Goal: Navigation & Orientation: Find specific page/section

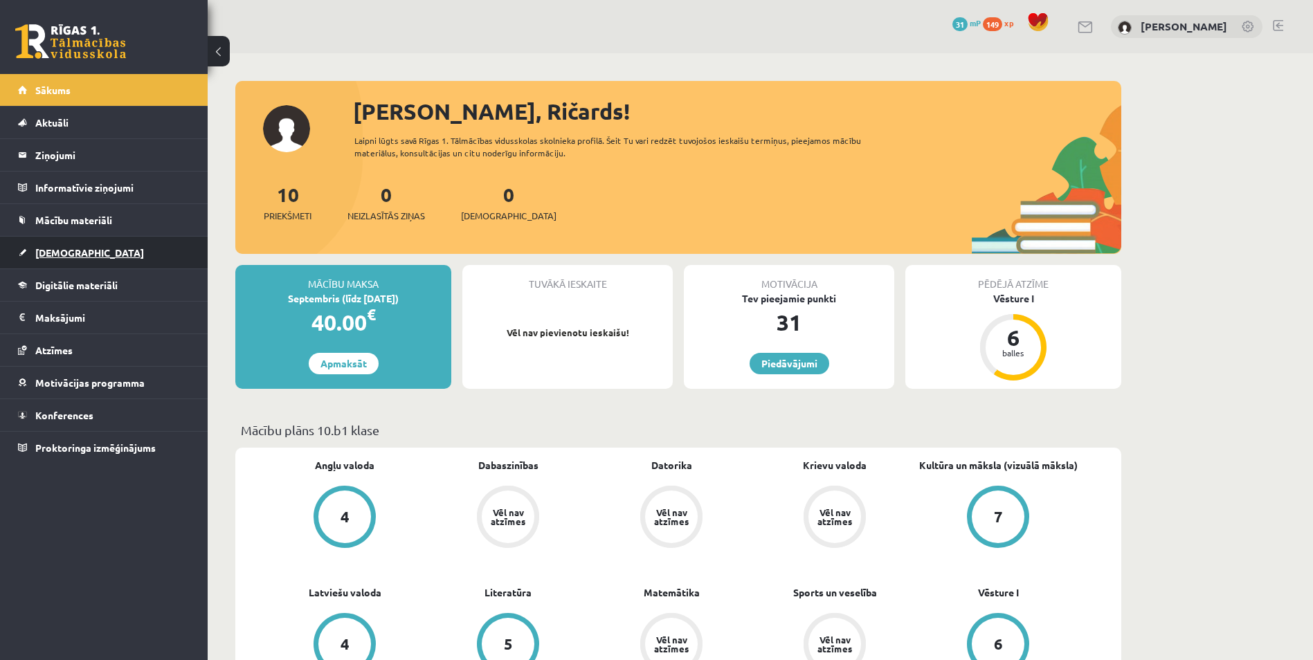
click at [60, 257] on span "[DEMOGRAPHIC_DATA]" at bounding box center [89, 252] width 109 height 12
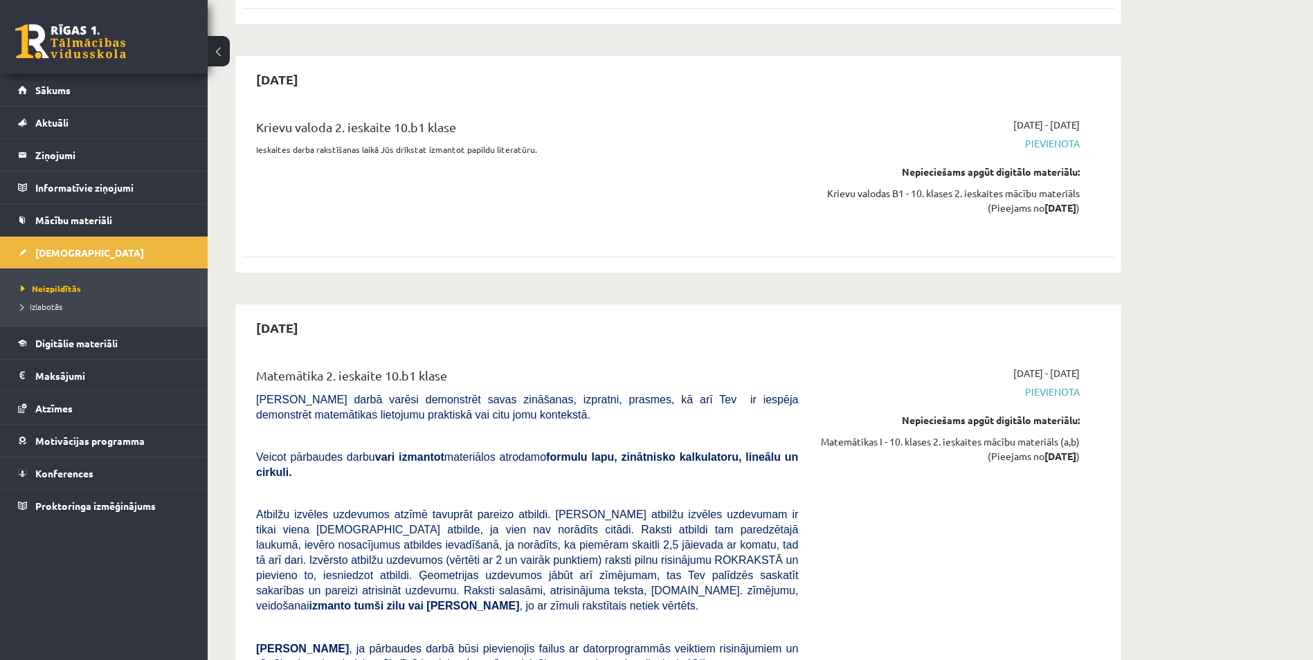
scroll to position [2509, 0]
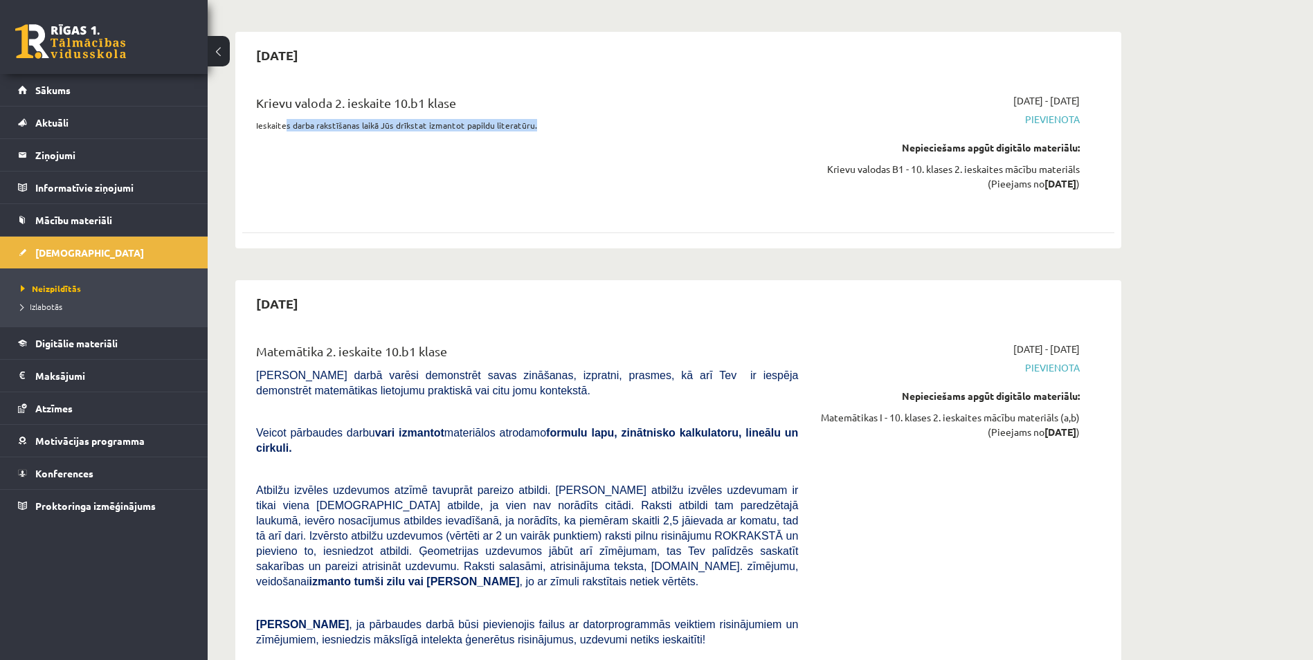
drag, startPoint x: 290, startPoint y: 76, endPoint x: 531, endPoint y: 76, distance: 241.5
click at [531, 119] on p "Ieskaites darba rakstīšanas laikā Jūs drīkstat izmantot papildu literatūru." at bounding box center [527, 125] width 542 height 12
drag, startPoint x: 531, startPoint y: 76, endPoint x: 523, endPoint y: 88, distance: 14.4
click at [523, 93] on div "Krievu valoda 2. ieskaite 10.b1 klase Ieskaites darba rakstīšanas laikā Jūs drī…" at bounding box center [527, 151] width 563 height 117
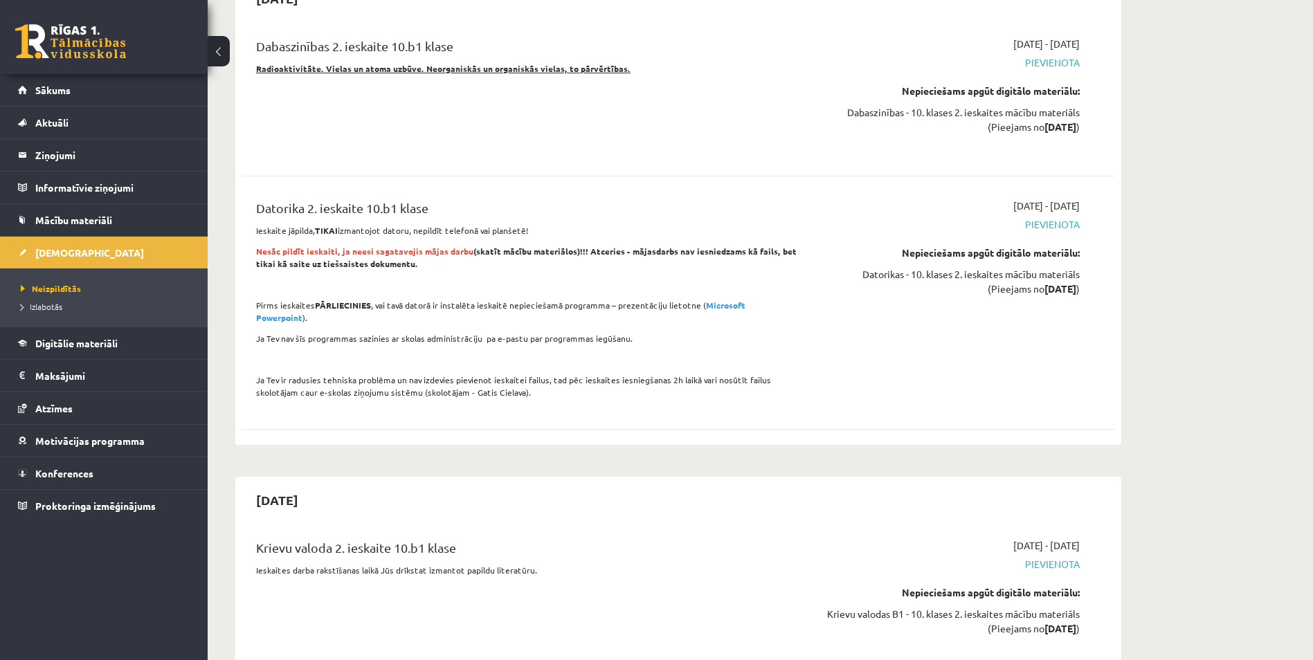
scroll to position [2046, 0]
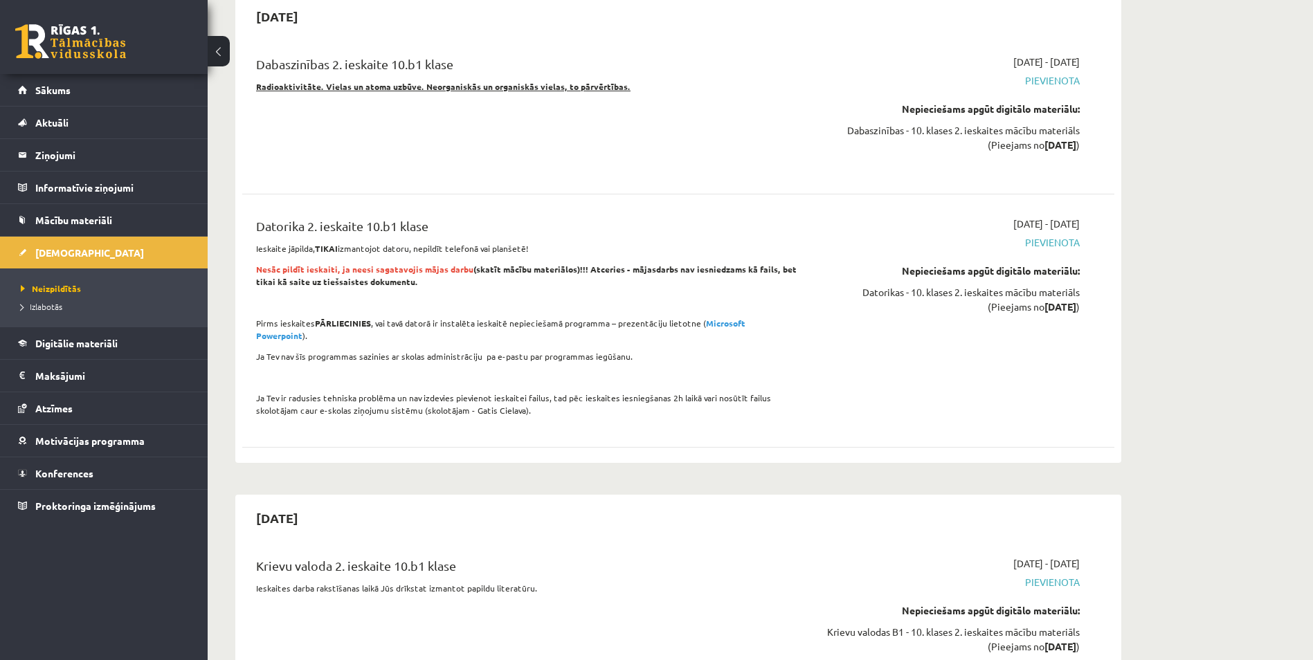
drag, startPoint x: 281, startPoint y: 214, endPoint x: 533, endPoint y: 212, distance: 251.9
click at [533, 242] on p "Ieskaite jāpilda, TIKAI izmantojot datoru, nepildīt telefonā vai planšetē!" at bounding box center [527, 248] width 542 height 12
click at [289, 264] on span "Nesāc pildīt ieskaiti, ja neesi sagatavojis mājas darbu" at bounding box center [364, 269] width 217 height 11
drag, startPoint x: 253, startPoint y: 236, endPoint x: 585, endPoint y: 239, distance: 332.2
click at [585, 239] on div "Datorika 2. ieskaite 10.b1 klase Ieskaite jāpilda, TIKAI izmantojot datoru, nep…" at bounding box center [527, 321] width 563 height 208
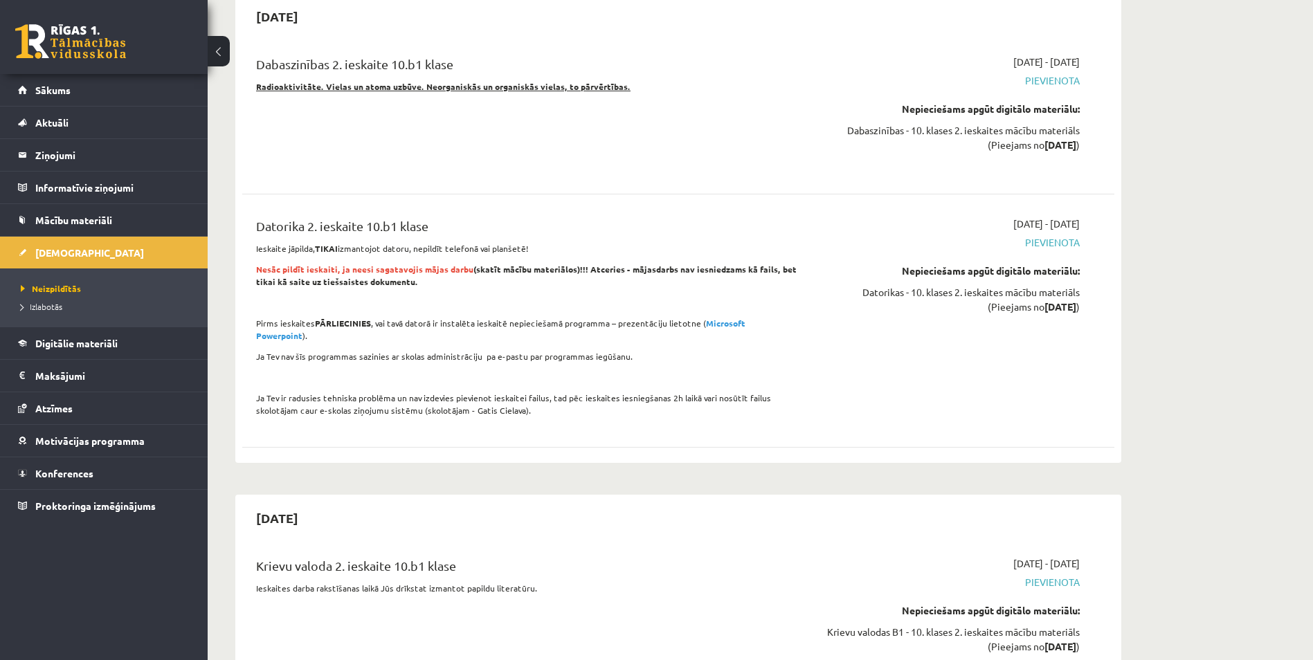
click at [682, 263] on p "Nesāc pildīt ieskaiti, ja neesi sagatavojis mājas darbu (skatīt mācību materiāl…" at bounding box center [527, 275] width 542 height 25
drag, startPoint x: 635, startPoint y: 238, endPoint x: 772, endPoint y: 255, distance: 138.7
click at [772, 263] on p "Nesāc pildīt ieskaiti, ja neesi sagatavojis mājas darbu (skatīt mācību materiāl…" at bounding box center [527, 275] width 542 height 25
click at [90, 210] on link "Mācību materiāli" at bounding box center [104, 220] width 172 height 32
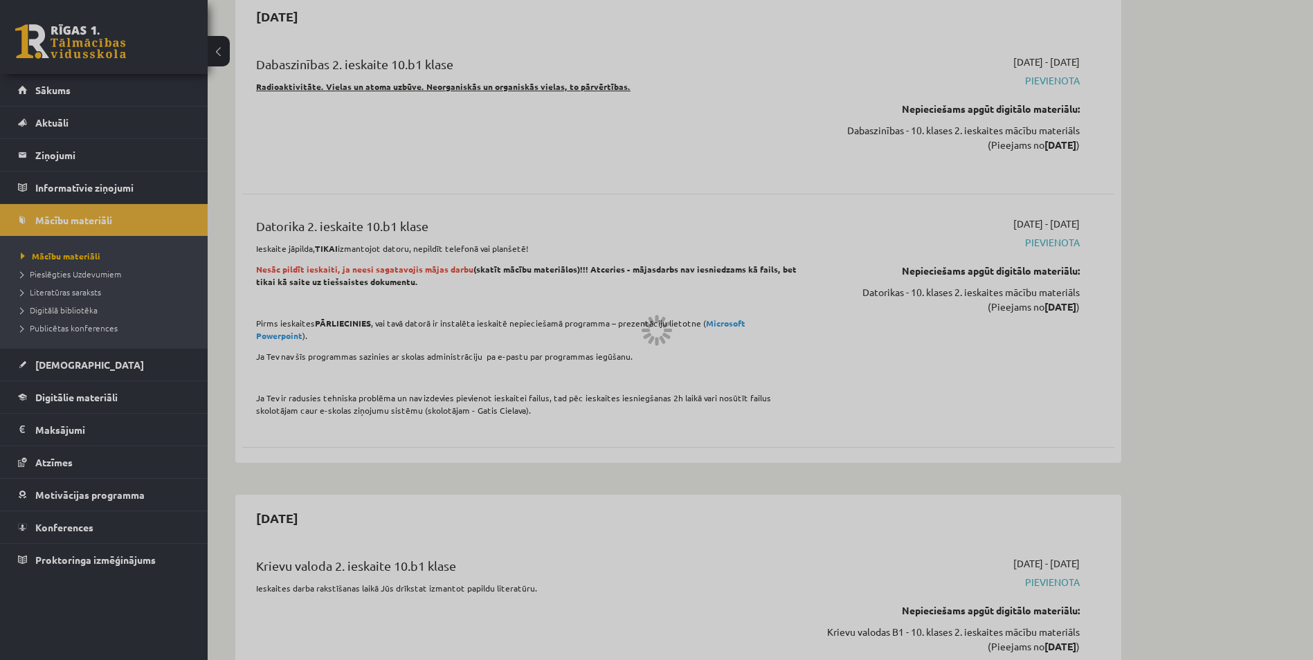
click at [57, 277] on div at bounding box center [656, 330] width 1313 height 660
click at [57, 273] on div at bounding box center [656, 330] width 1313 height 660
click at [57, 269] on div at bounding box center [656, 330] width 1313 height 660
drag, startPoint x: 587, startPoint y: 216, endPoint x: 590, endPoint y: 226, distance: 10.7
click at [588, 221] on div at bounding box center [656, 330] width 1313 height 660
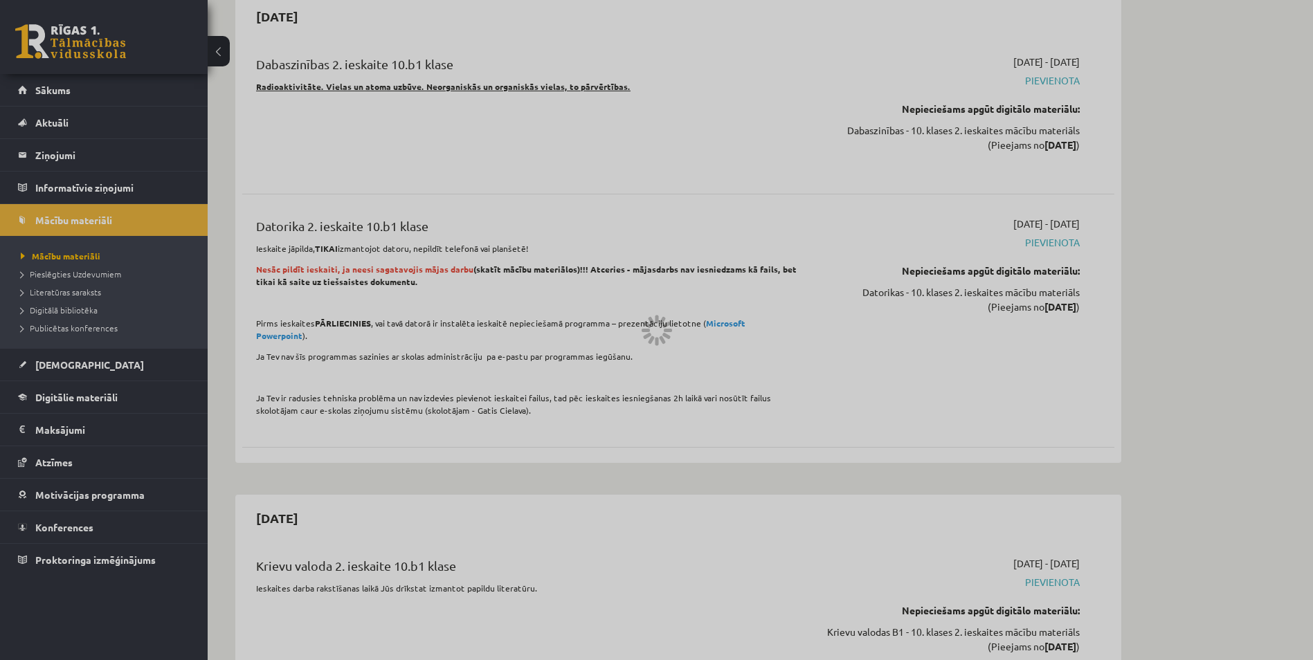
click at [595, 233] on div at bounding box center [656, 330] width 1313 height 660
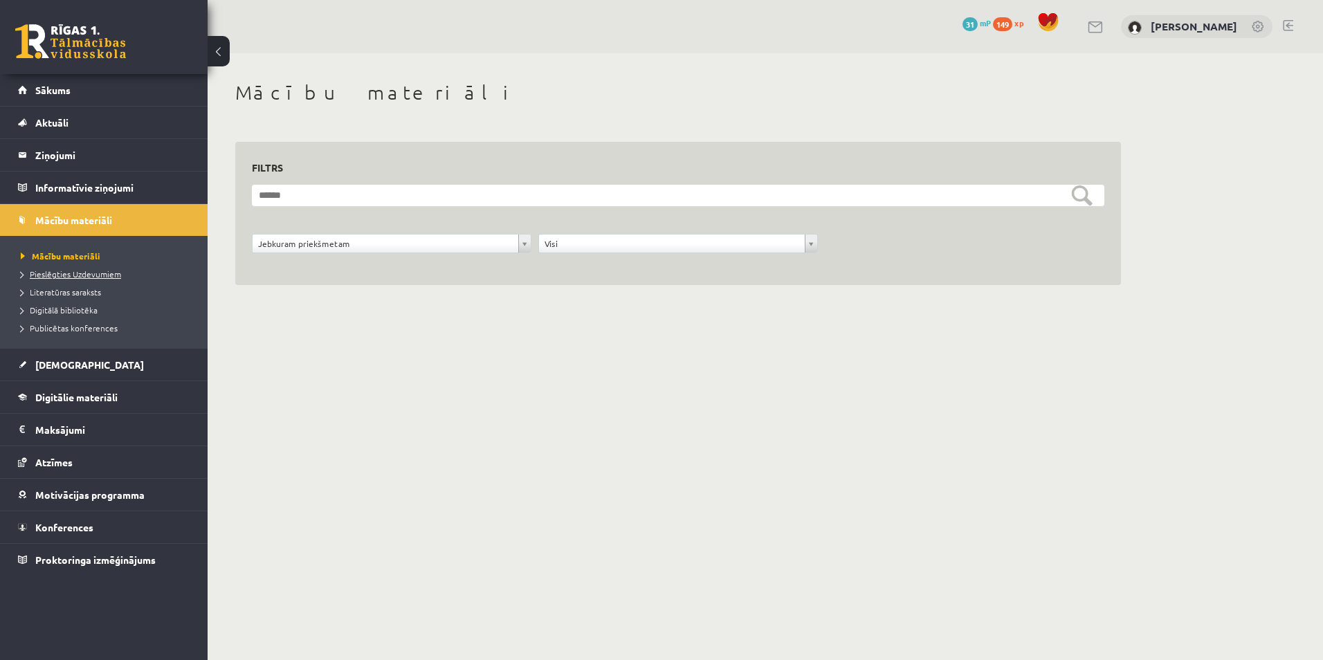
click at [46, 275] on span "Pieslēgties Uzdevumiem" at bounding box center [71, 273] width 100 height 11
click at [69, 275] on span "Pieslēgties Uzdevumiem" at bounding box center [76, 273] width 110 height 11
click at [122, 270] on span "Pieslēgties Uzdevumiem" at bounding box center [76, 273] width 110 height 11
click at [77, 270] on span "Pieslēgties Uzdevumiem" at bounding box center [76, 273] width 110 height 11
click at [68, 372] on link "[DEMOGRAPHIC_DATA]" at bounding box center [104, 365] width 172 height 32
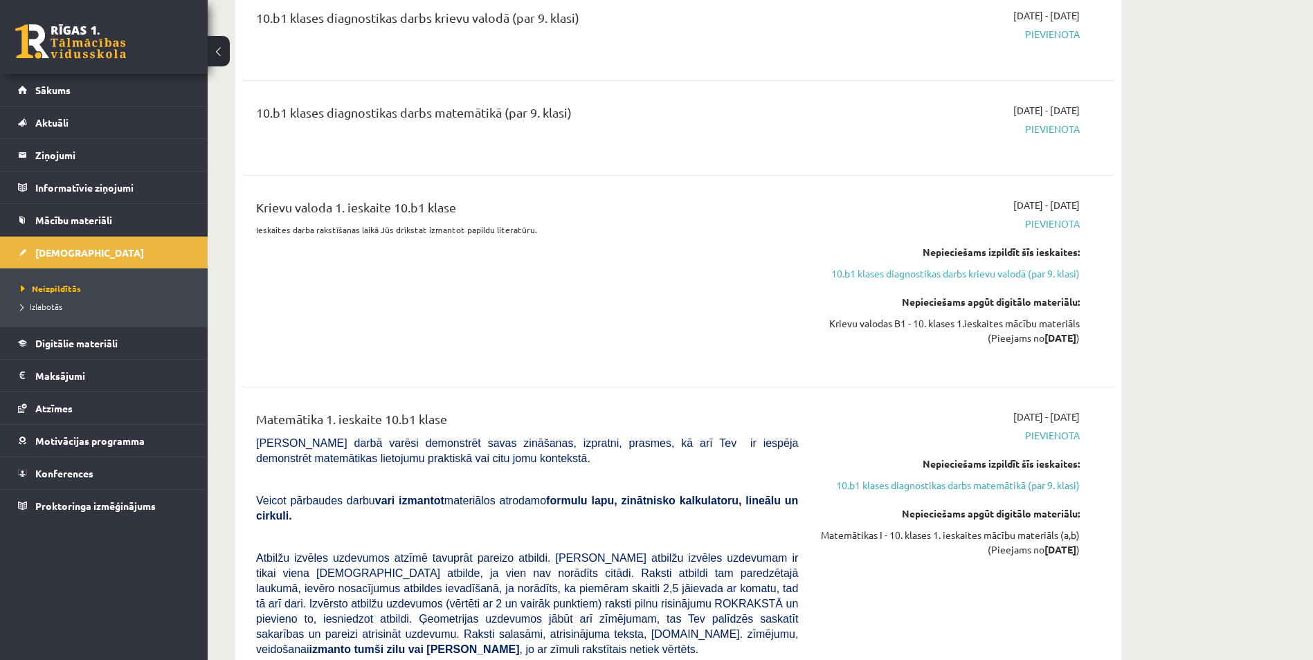
scroll to position [707, 0]
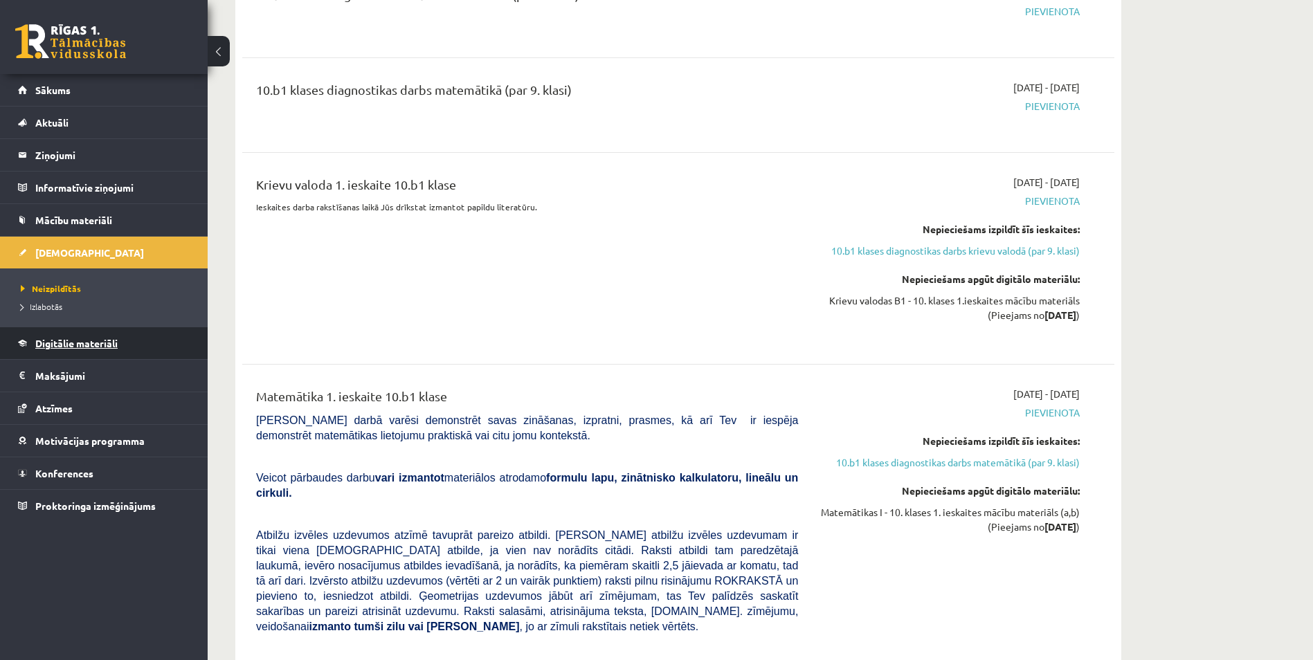
click at [62, 343] on span "Digitālie materiāli" at bounding box center [76, 343] width 82 height 12
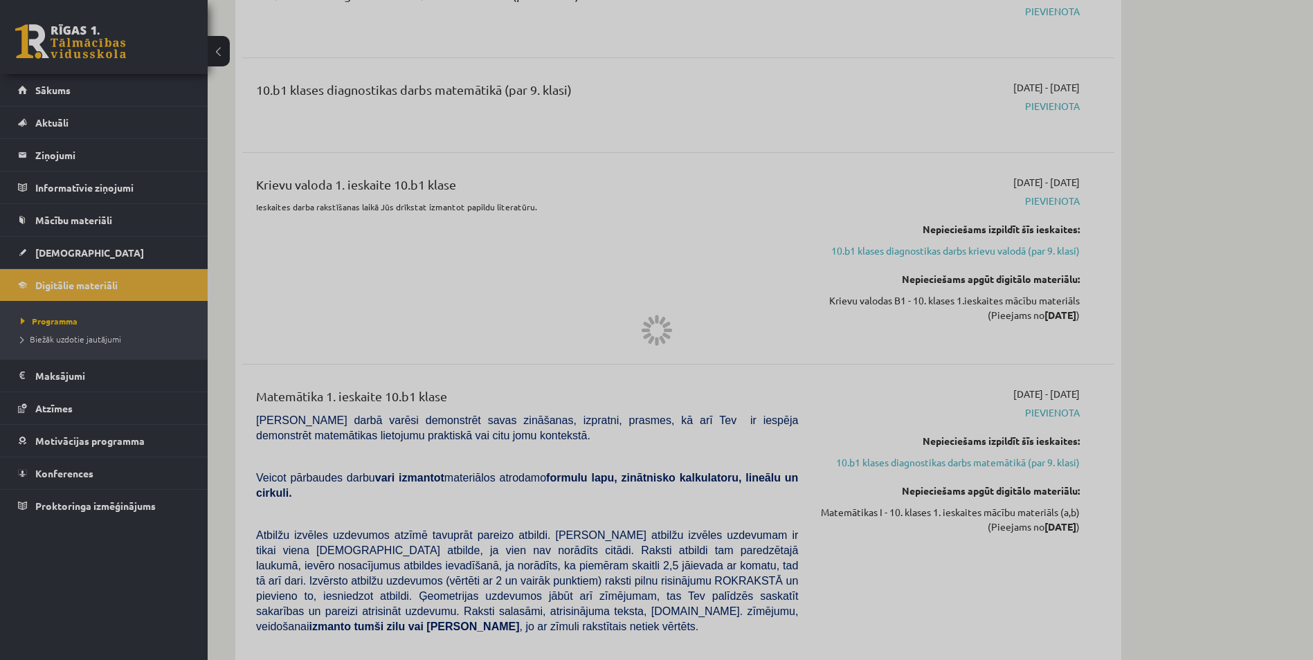
scroll to position [267, 0]
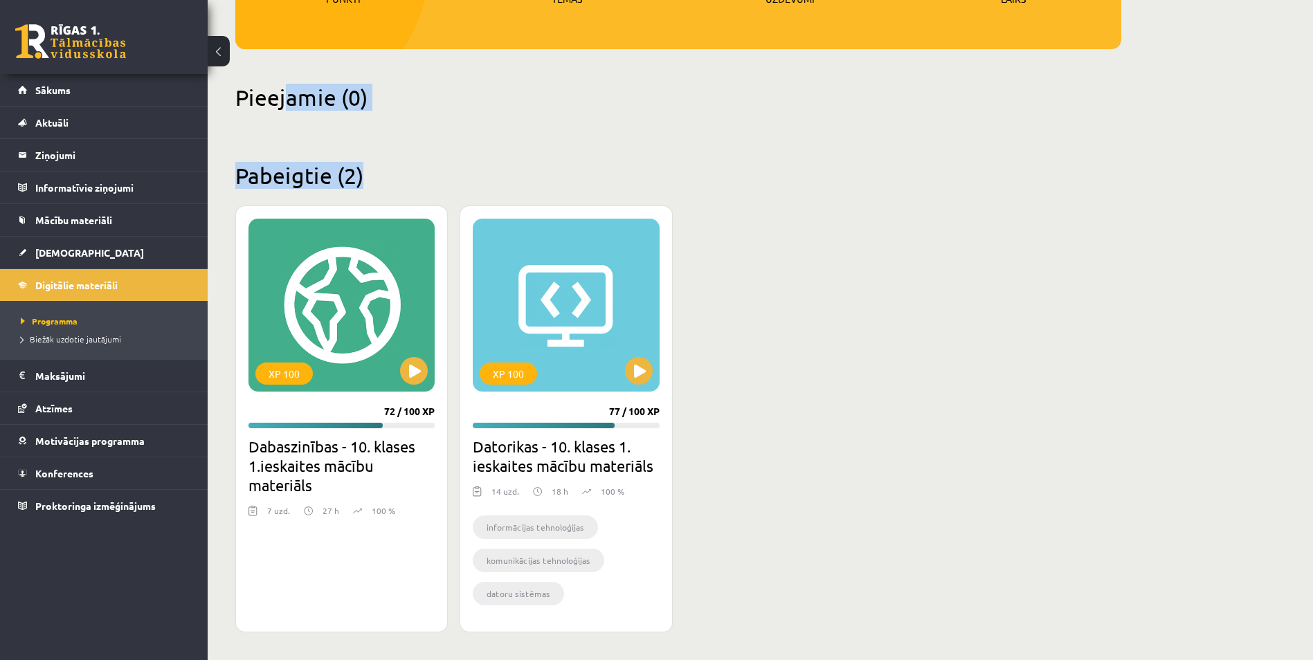
drag, startPoint x: 287, startPoint y: 115, endPoint x: 370, endPoint y: 136, distance: 85.1
click at [370, 136] on div "Mana statistika 149 Nopelnītie punkti 2 Apgūtās tēmas 21 Izpildīti uzdevumi 45 …" at bounding box center [678, 223] width 941 height 874
drag, startPoint x: 370, startPoint y: 136, endPoint x: 246, endPoint y: 98, distance: 129.1
click at [246, 98] on h2 "Pieejamie (0)" at bounding box center [678, 97] width 886 height 27
drag, startPoint x: 316, startPoint y: 101, endPoint x: 345, endPoint y: 110, distance: 30.4
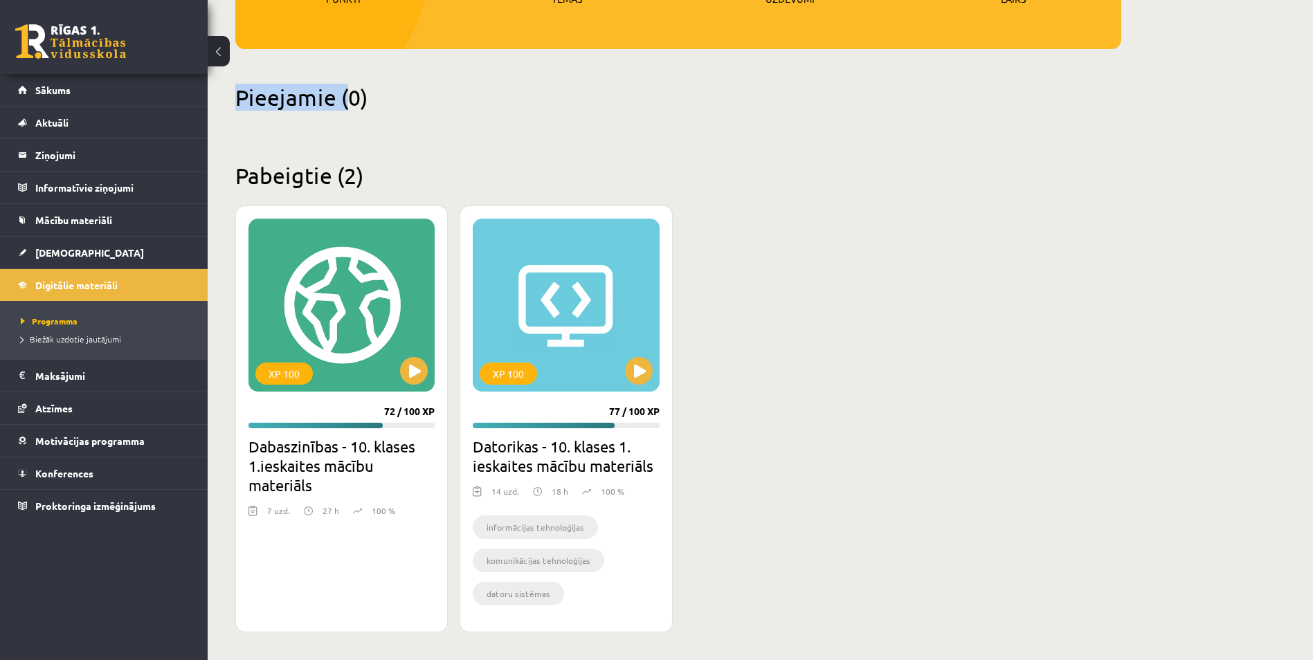
click at [345, 110] on h2 "Pieejamie (0)" at bounding box center [678, 97] width 886 height 27
click at [43, 91] on span "Sākums" at bounding box center [52, 90] width 35 height 12
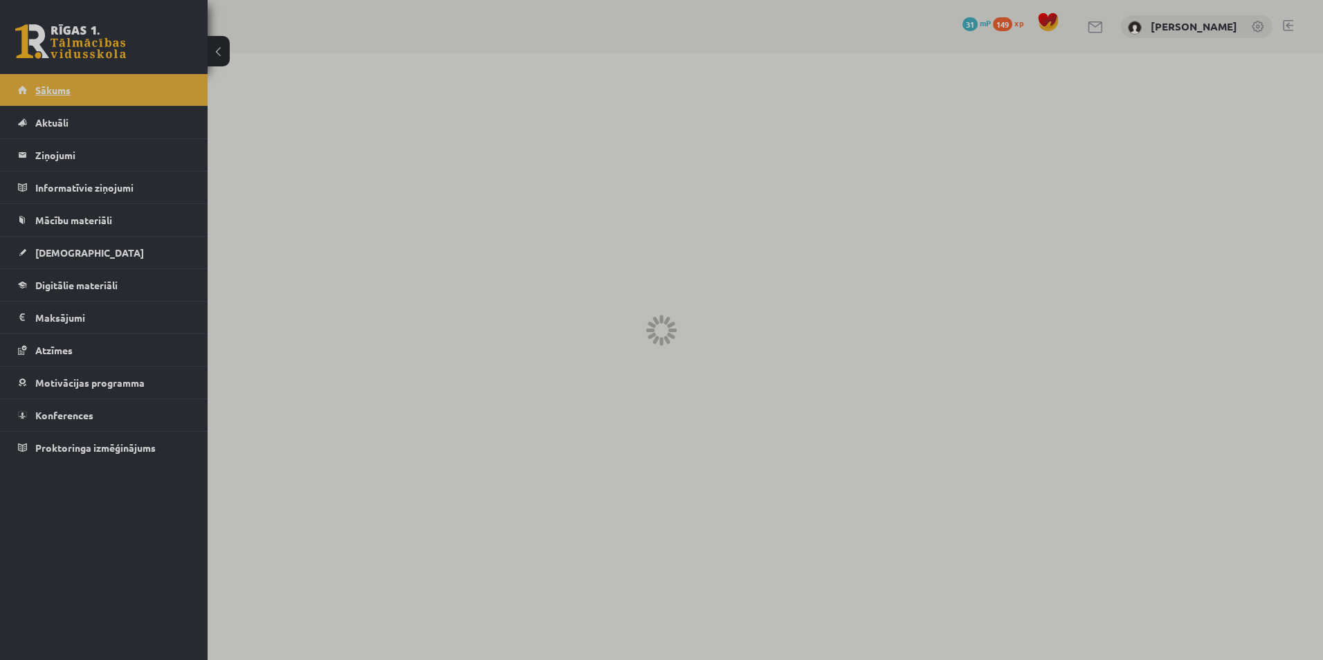
click at [44, 100] on link "Sākums" at bounding box center [104, 90] width 172 height 32
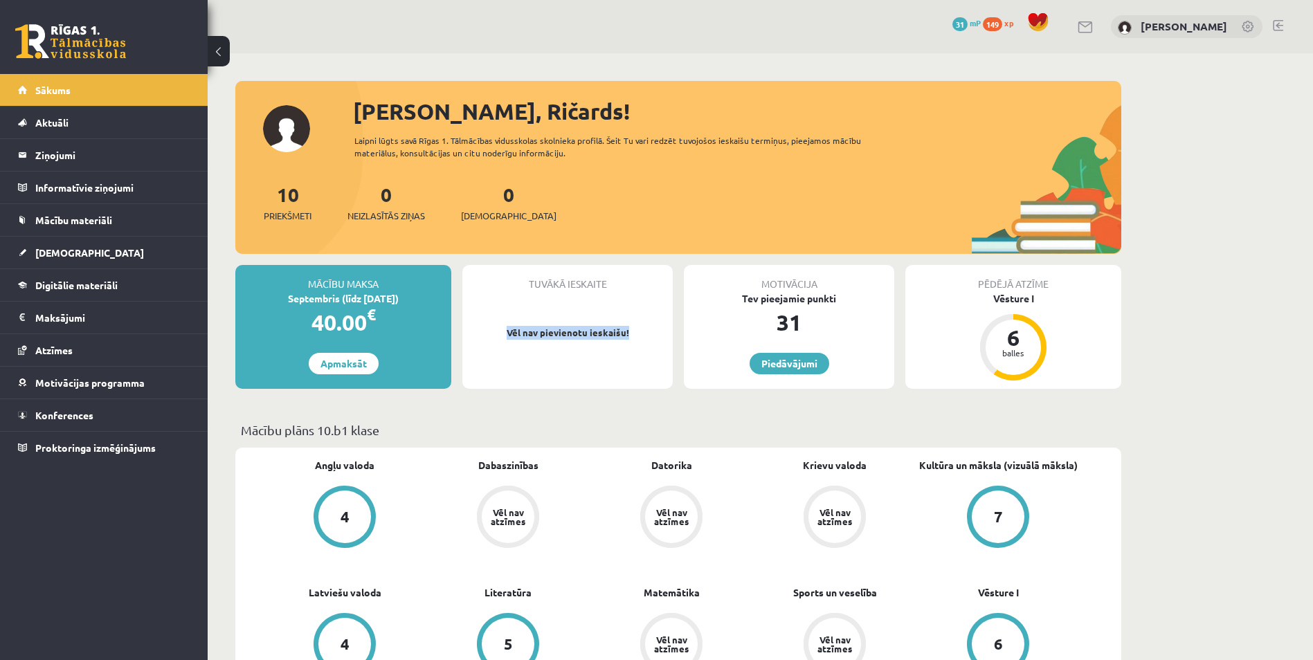
drag, startPoint x: 502, startPoint y: 331, endPoint x: 628, endPoint y: 337, distance: 126.1
click at [628, 337] on p "Vēl nav pievienotu ieskaišu!" at bounding box center [567, 333] width 197 height 14
drag, startPoint x: 628, startPoint y: 337, endPoint x: 604, endPoint y: 337, distance: 24.2
click at [604, 337] on p "Vēl nav pievienotu ieskaišu!" at bounding box center [567, 333] width 197 height 14
drag, startPoint x: 355, startPoint y: 294, endPoint x: 405, endPoint y: 299, distance: 50.7
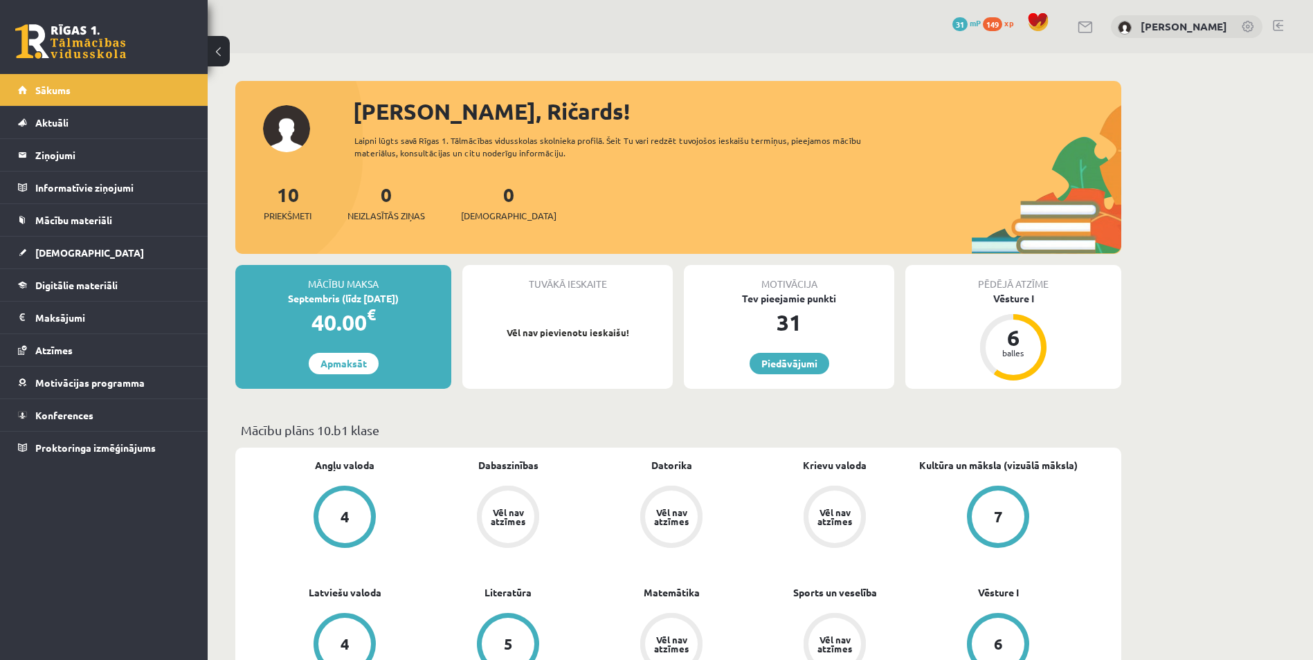
click at [405, 299] on div "Septembris (līdz [DATE])" at bounding box center [343, 298] width 216 height 15
drag, startPoint x: 405, startPoint y: 299, endPoint x: 394, endPoint y: 302, distance: 12.3
click at [394, 302] on div "Septembris (līdz [DATE])" at bounding box center [343, 298] width 216 height 15
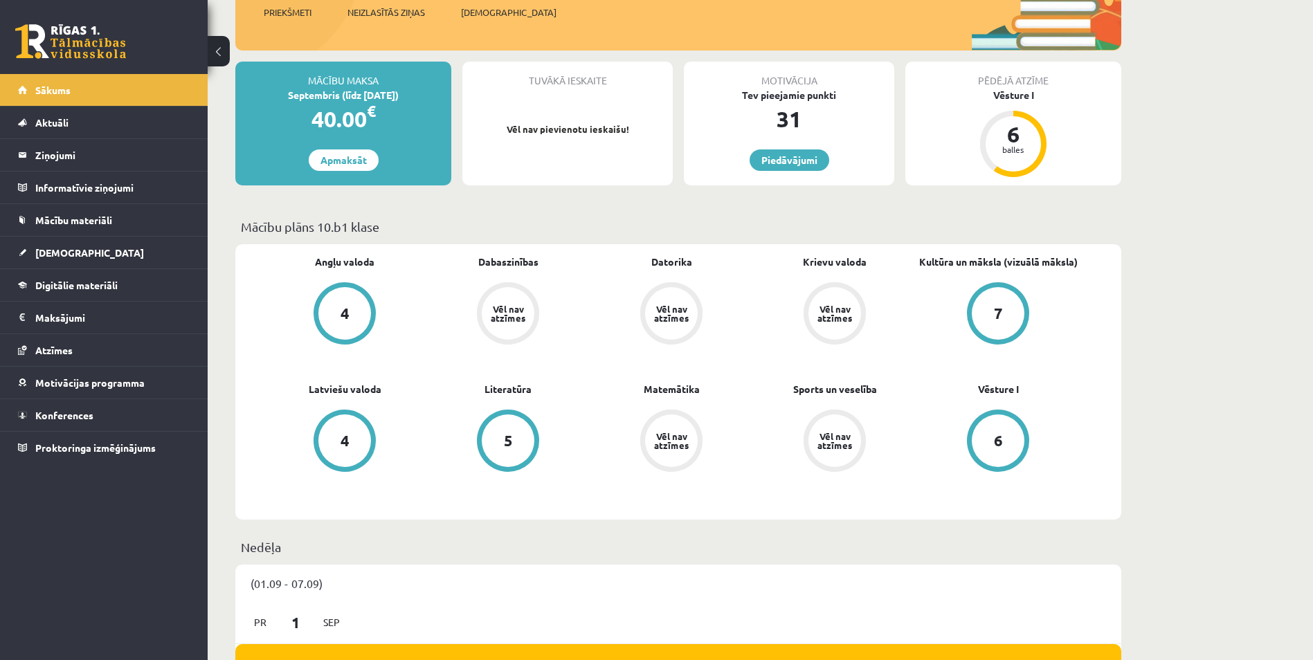
scroll to position [208, 0]
